Goal: Transaction & Acquisition: Book appointment/travel/reservation

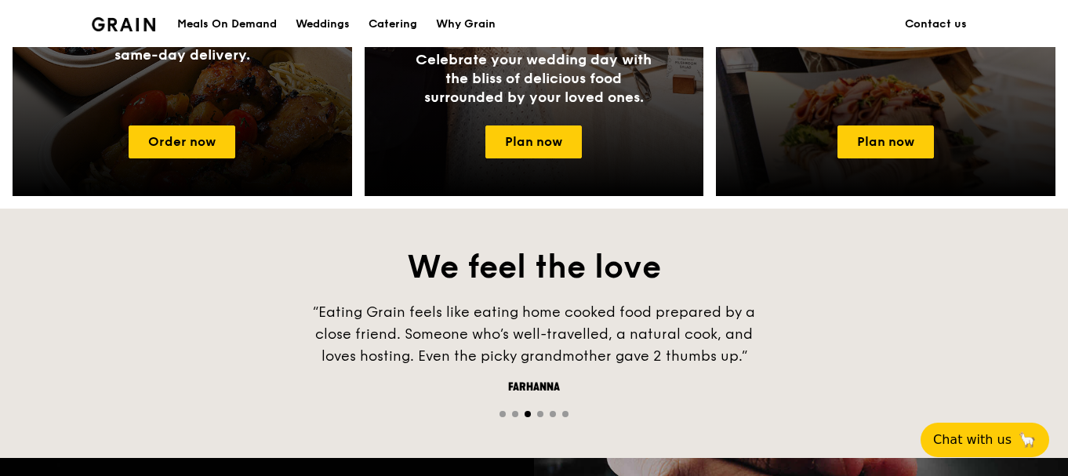
scroll to position [941, 0]
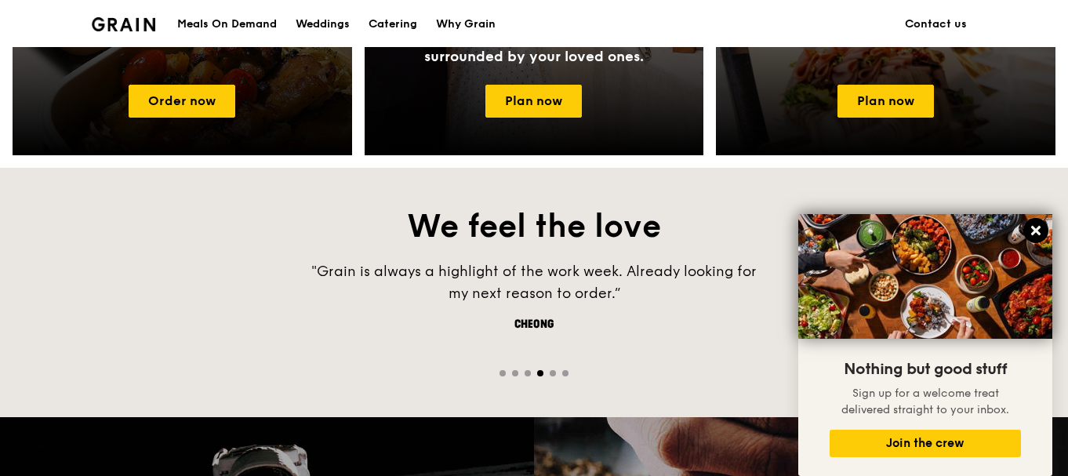
click at [1037, 228] on icon at bounding box center [1035, 230] width 9 height 9
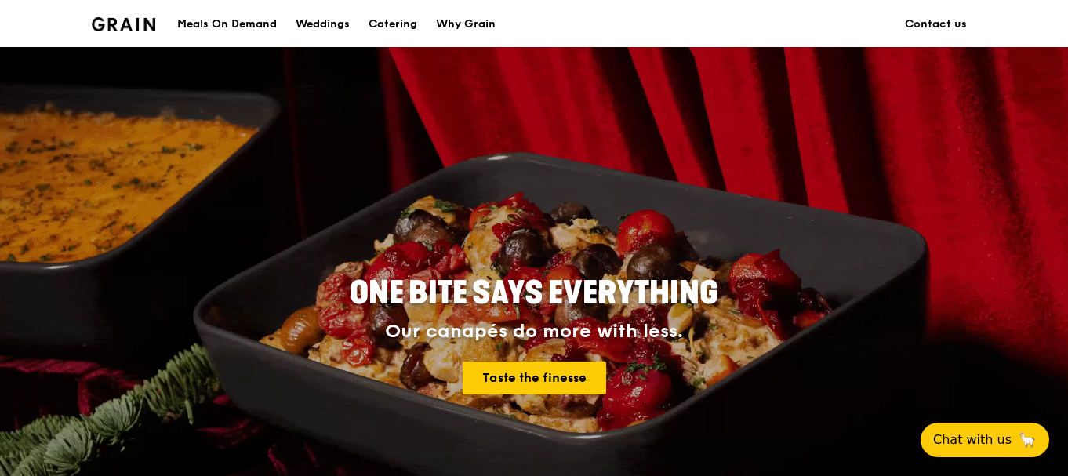
scroll to position [0, 0]
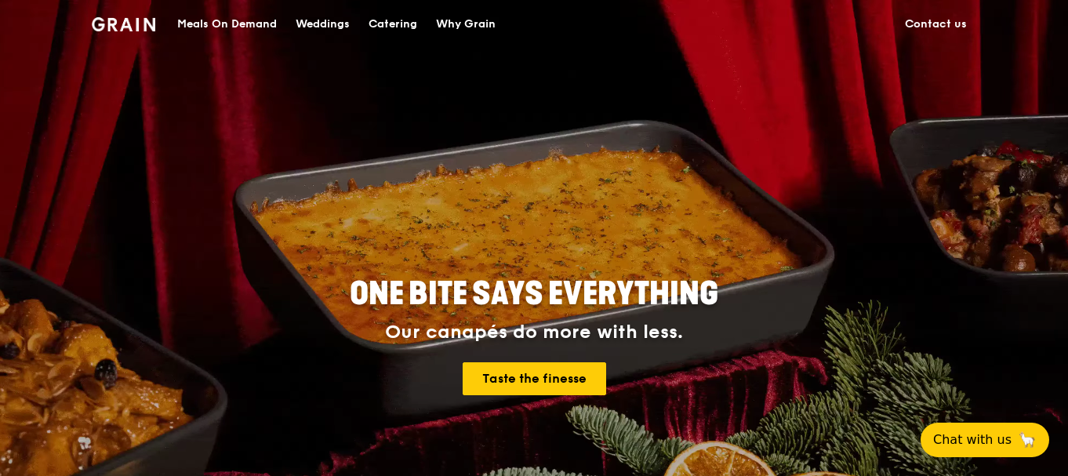
click at [391, 25] on div "Catering" at bounding box center [392, 24] width 49 height 47
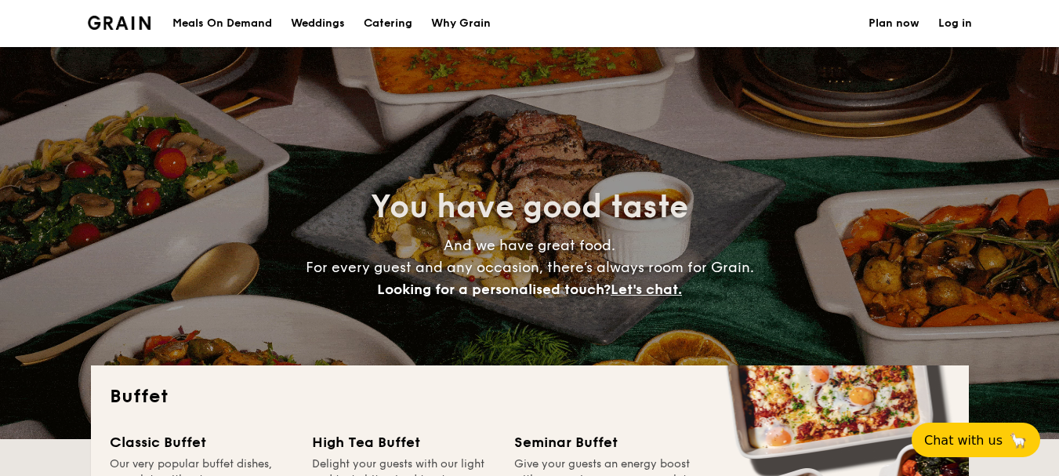
select select
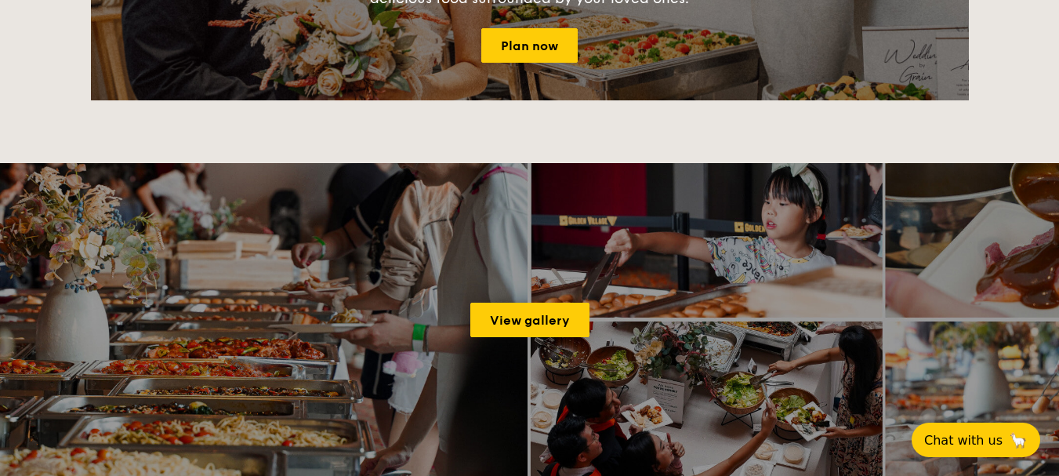
scroll to position [1959, 0]
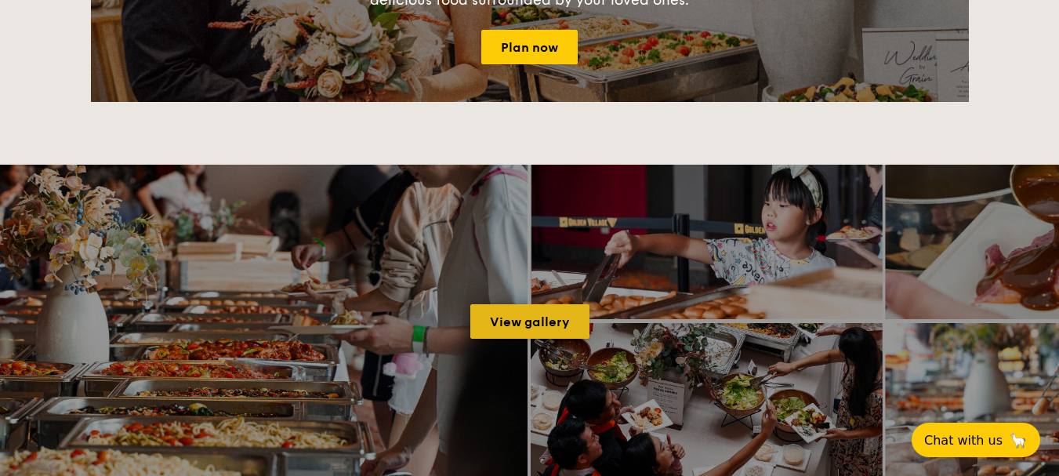
click at [527, 327] on link "View gallery" at bounding box center [529, 321] width 119 height 34
